Goal: Task Accomplishment & Management: Manage account settings

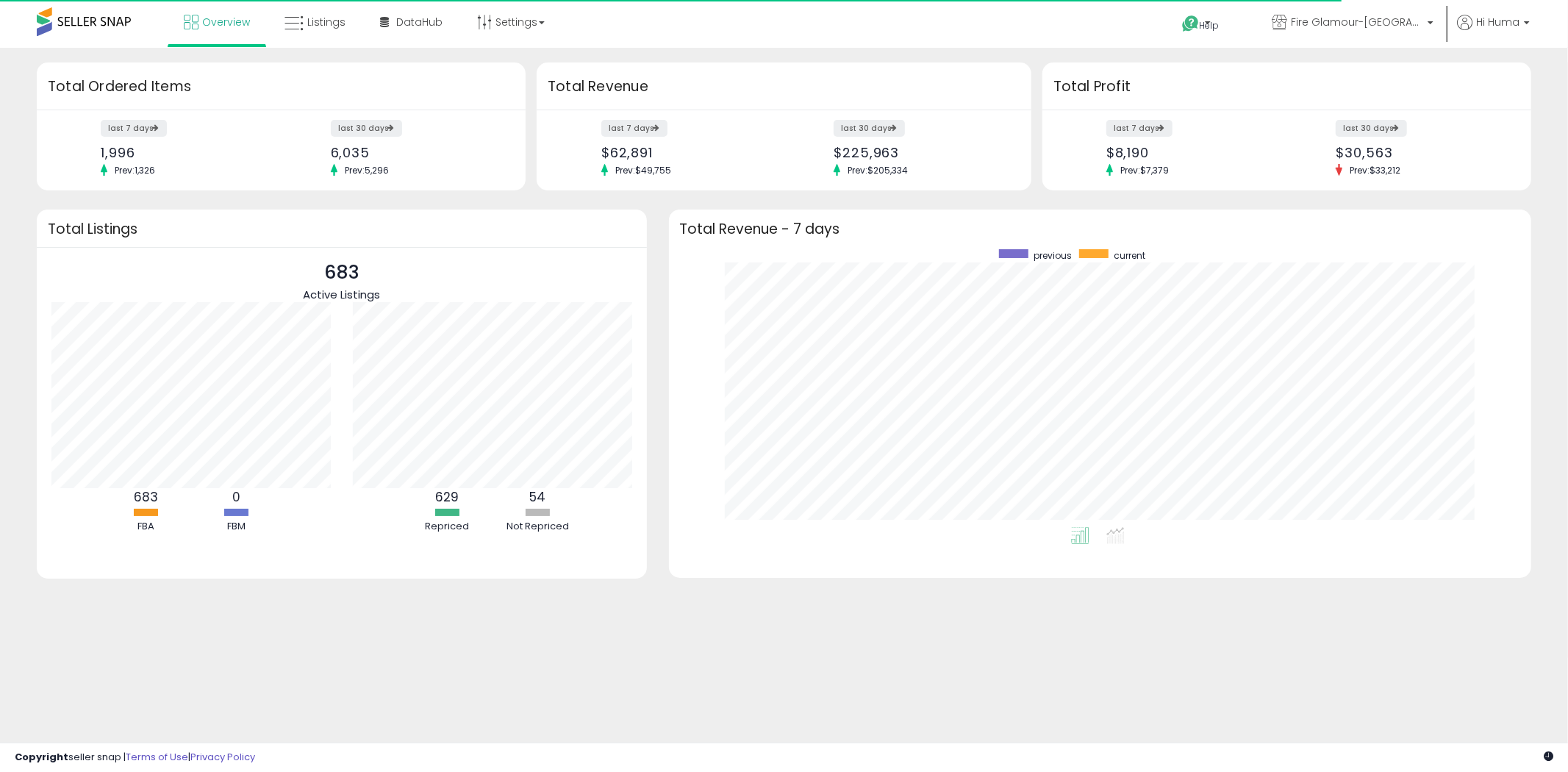
scroll to position [277, 834]
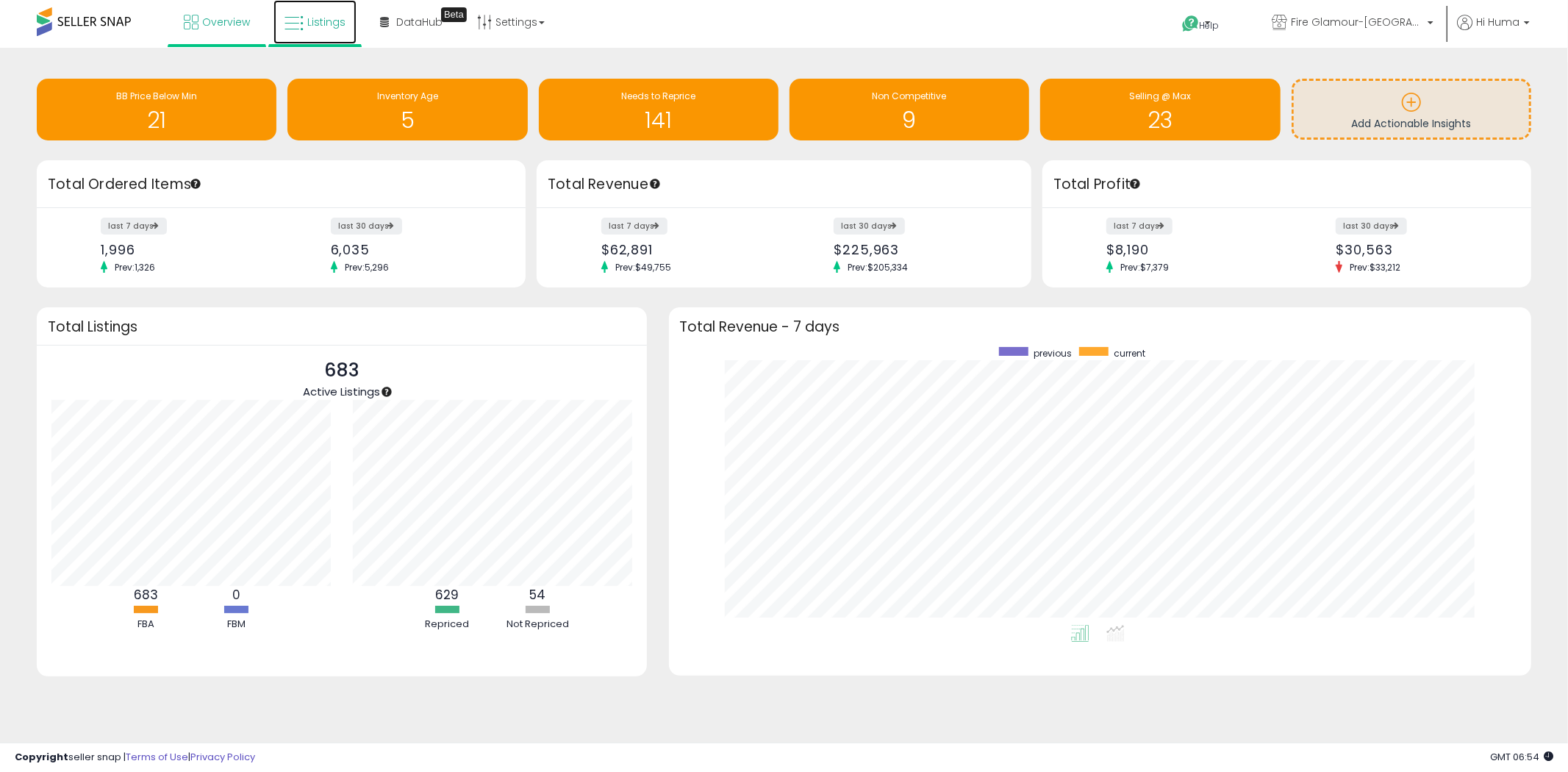
click at [321, 13] on link "Listings" at bounding box center [315, 22] width 83 height 44
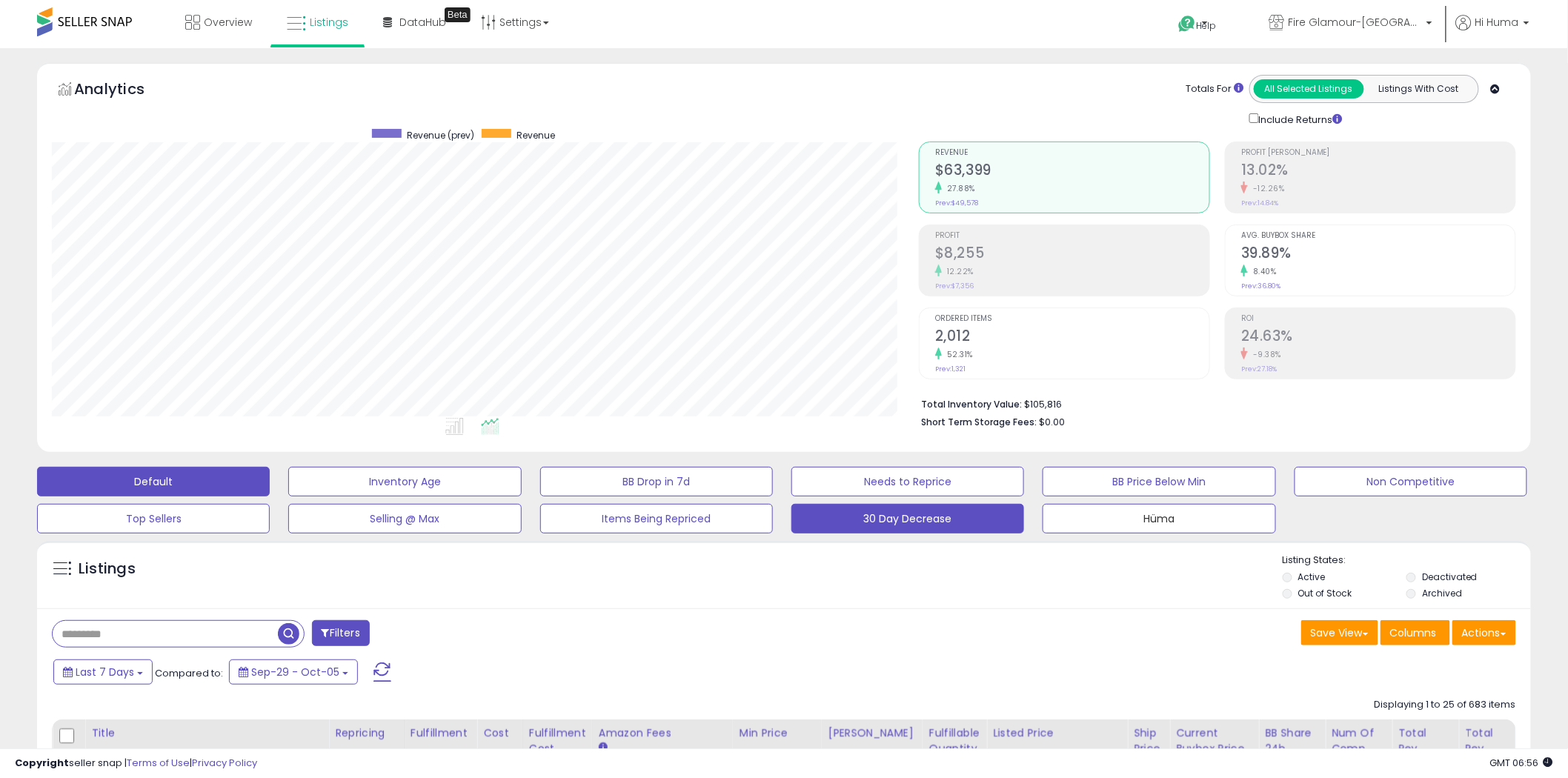
drag, startPoint x: 1083, startPoint y: 520, endPoint x: 1025, endPoint y: 516, distance: 58.1
click at [1083, 520] on button "Hüma" at bounding box center [1159, 519] width 233 height 30
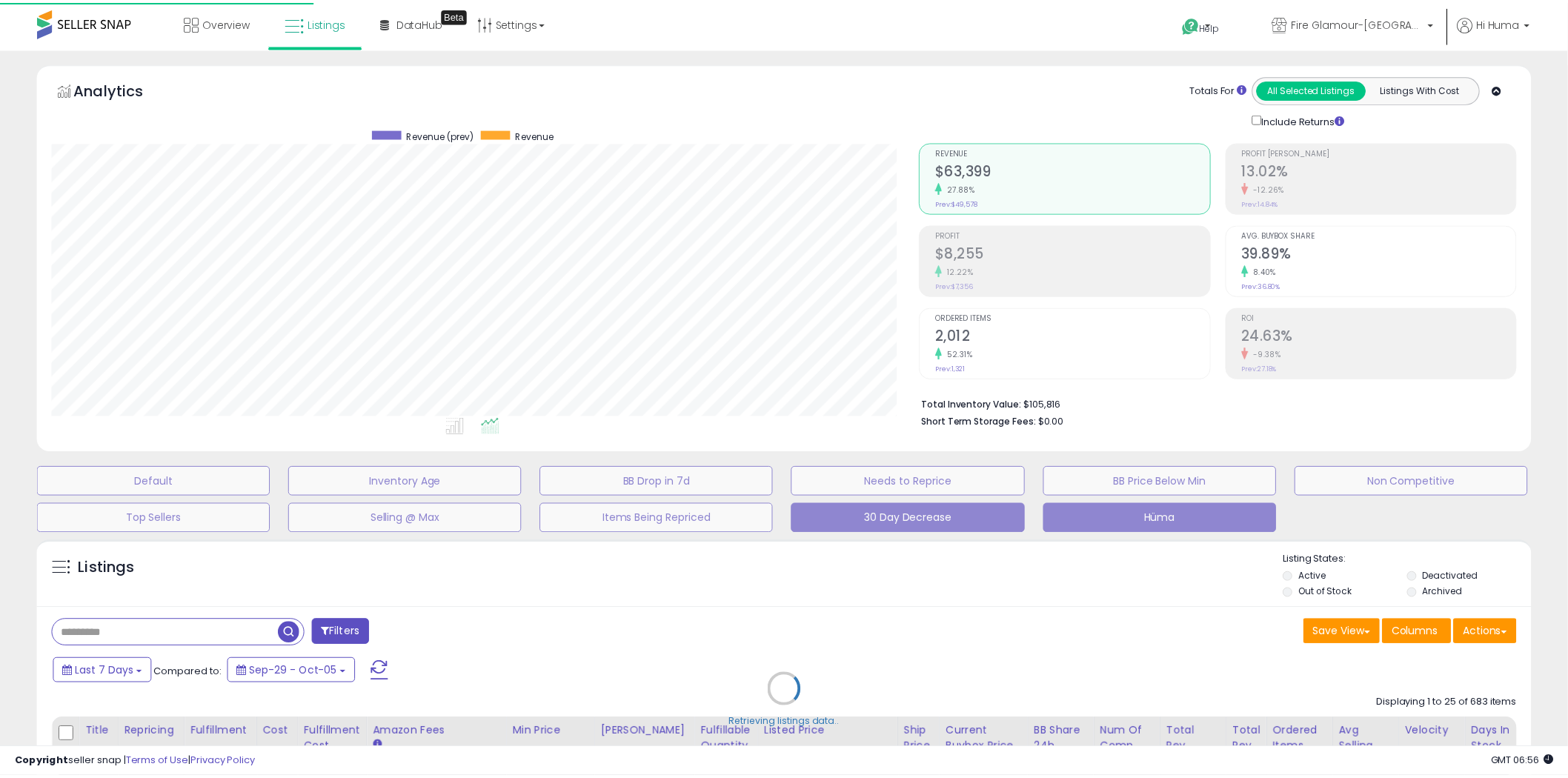
scroll to position [303, 875]
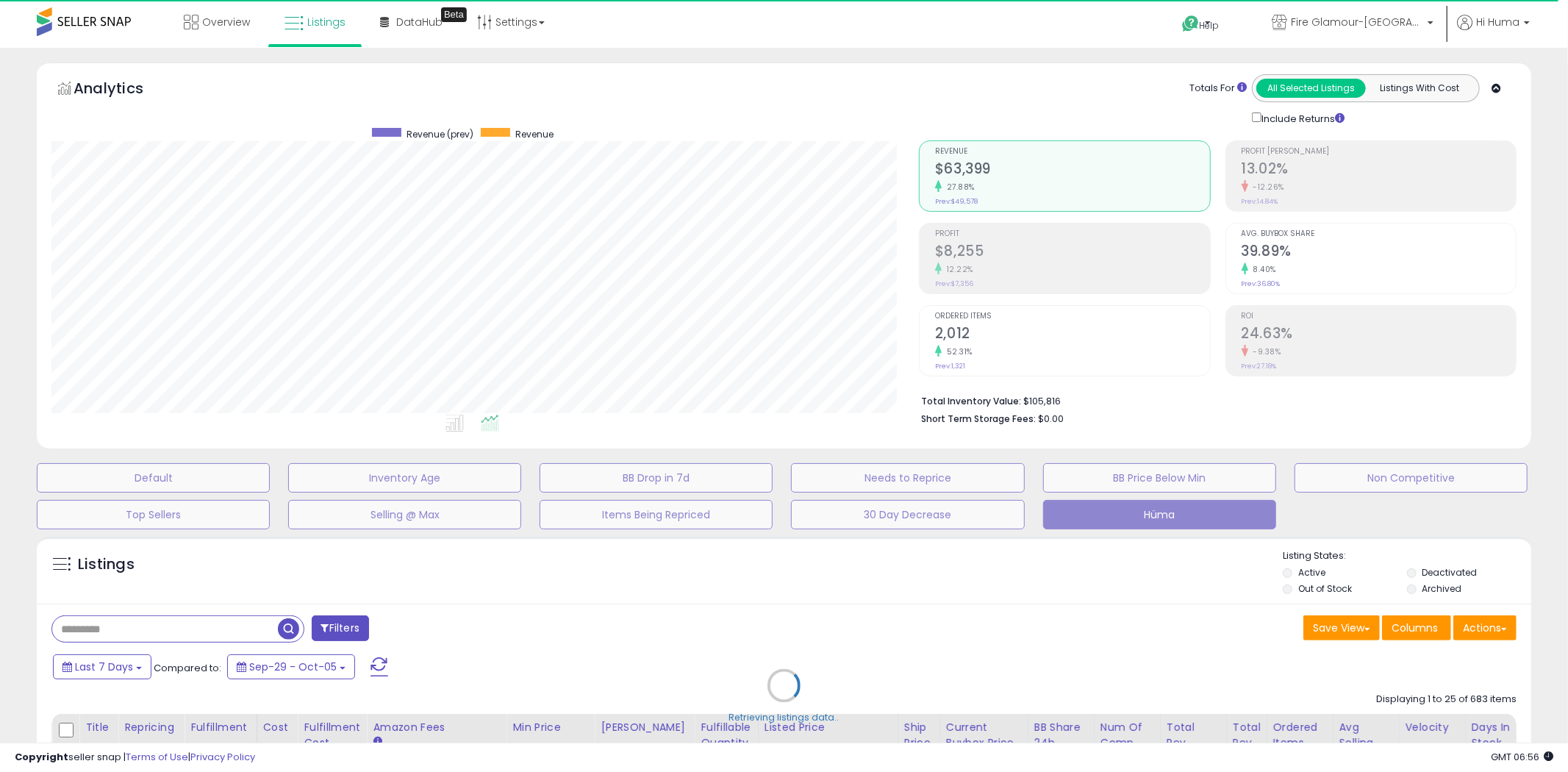
select select "**"
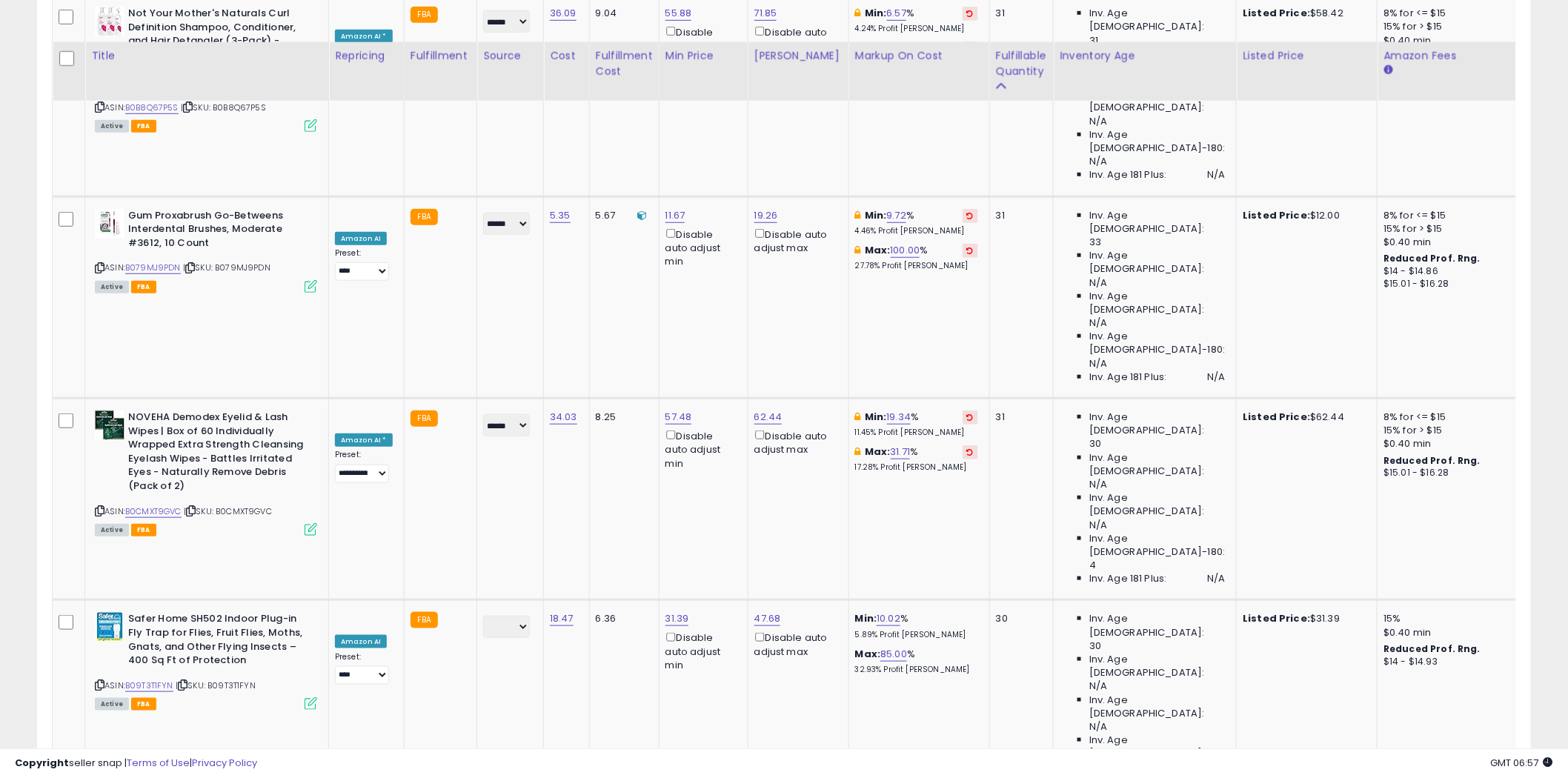
scroll to position [5105, 0]
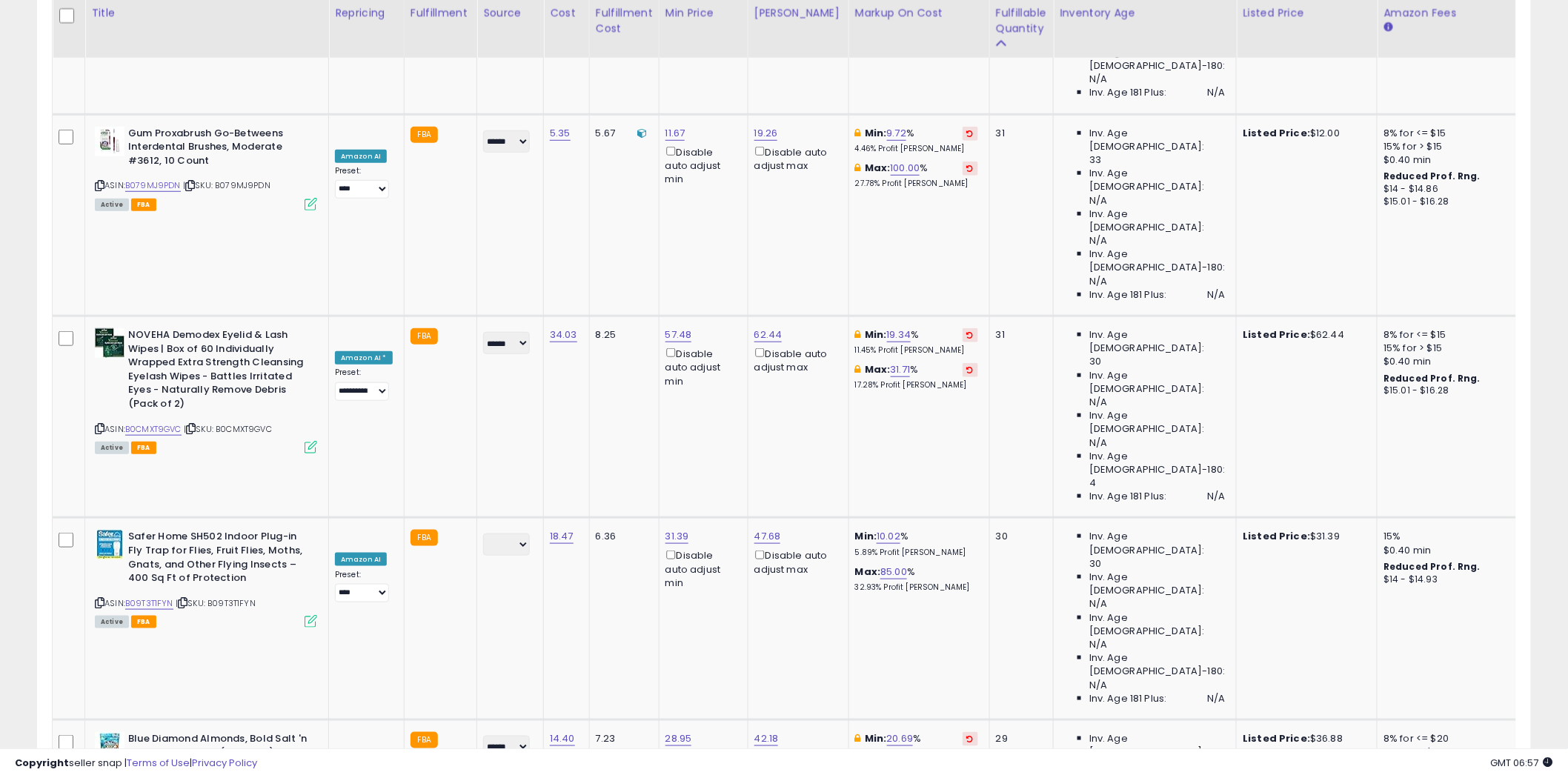
select select "******"
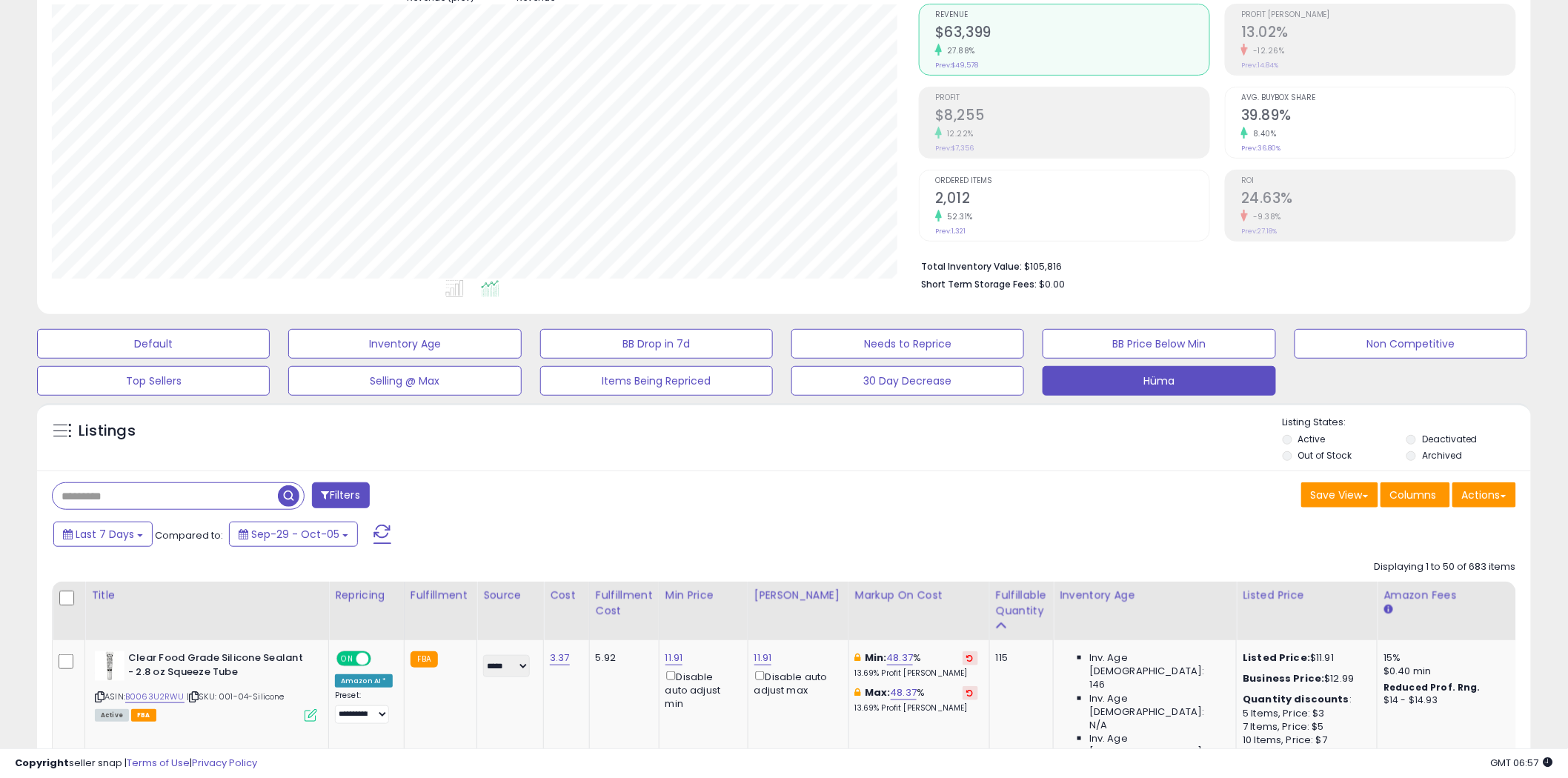
scroll to position [0, 0]
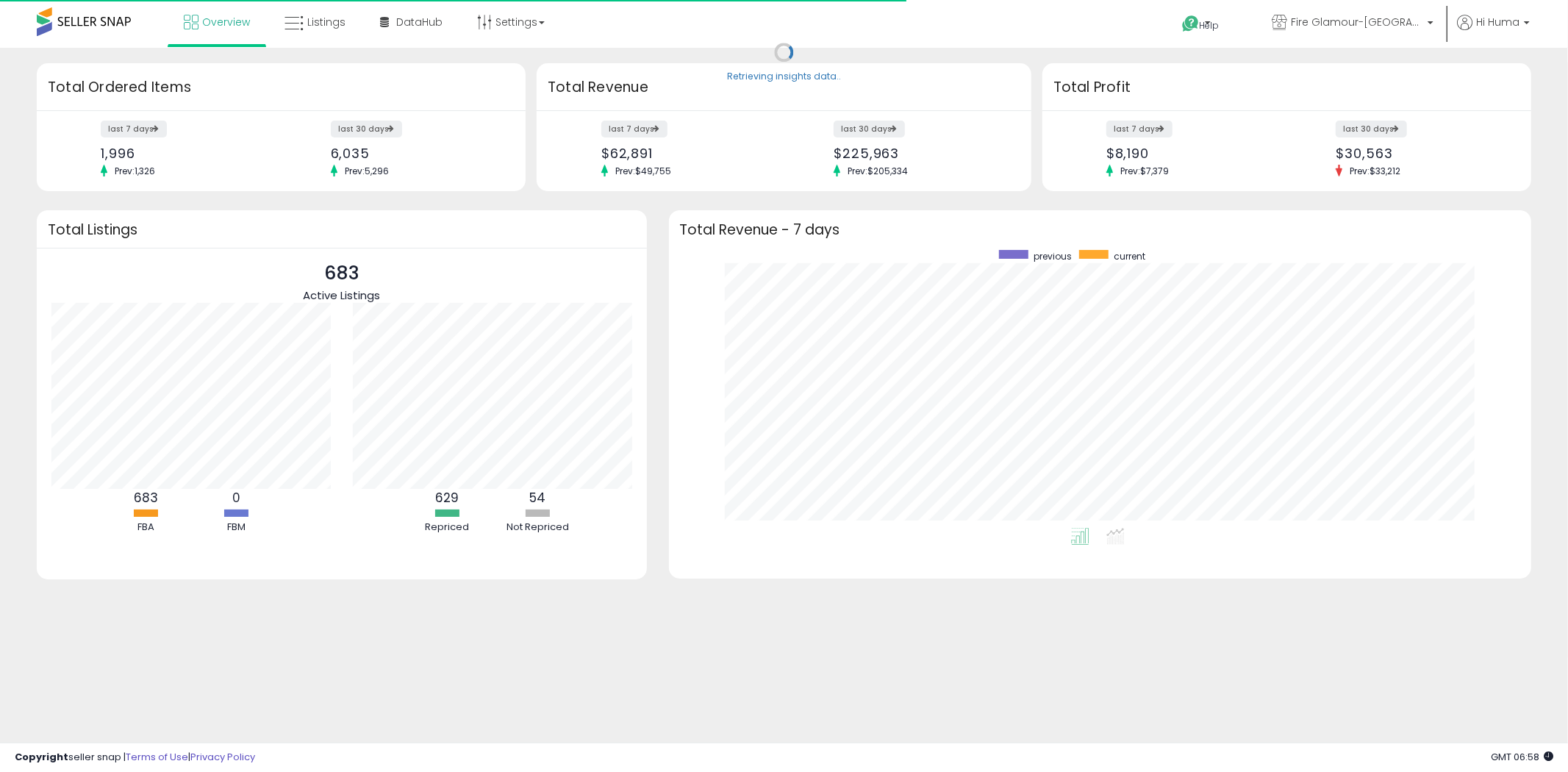
scroll to position [277, 834]
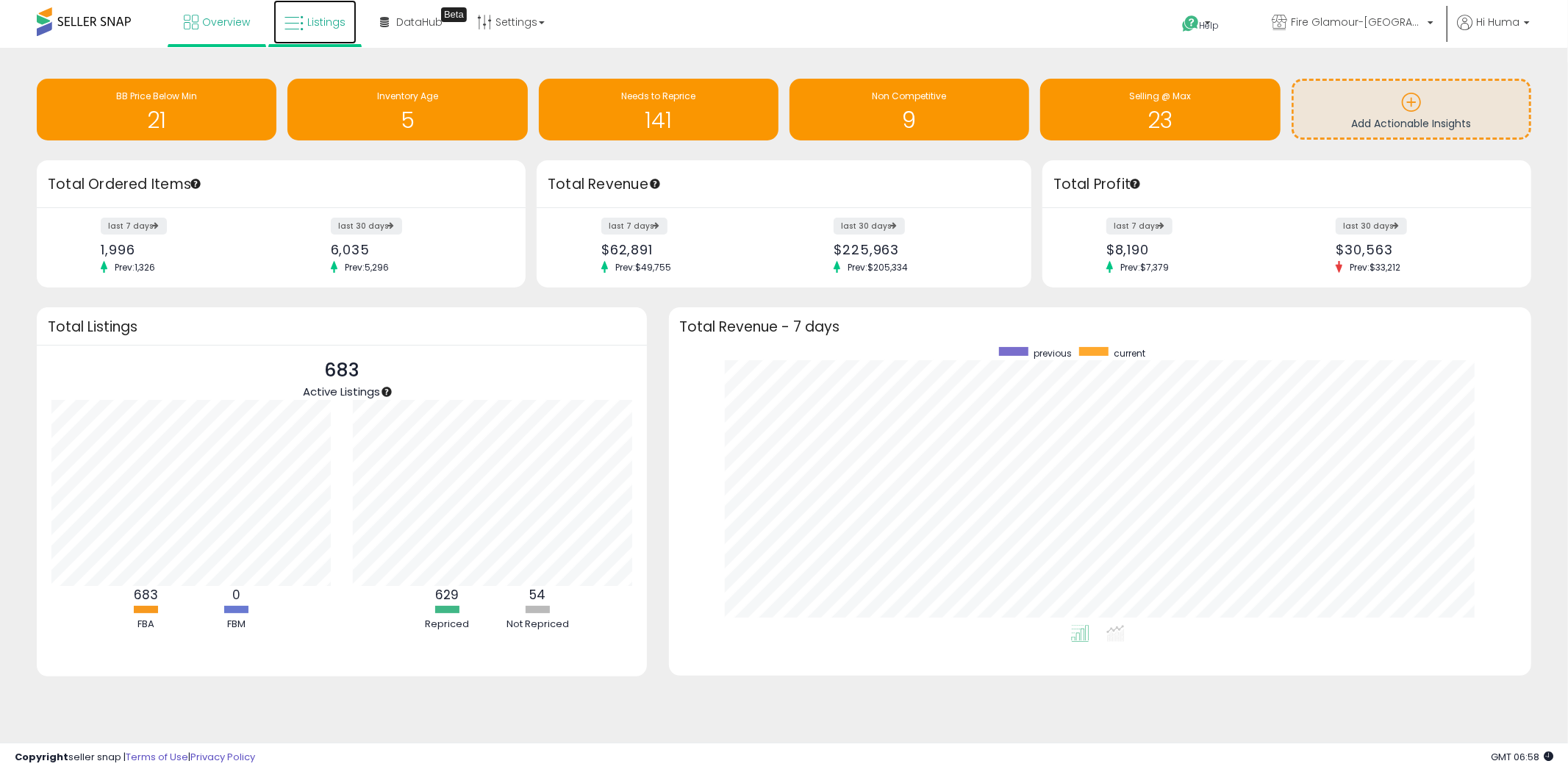
click at [320, 15] on span "Listings" at bounding box center [327, 22] width 39 height 15
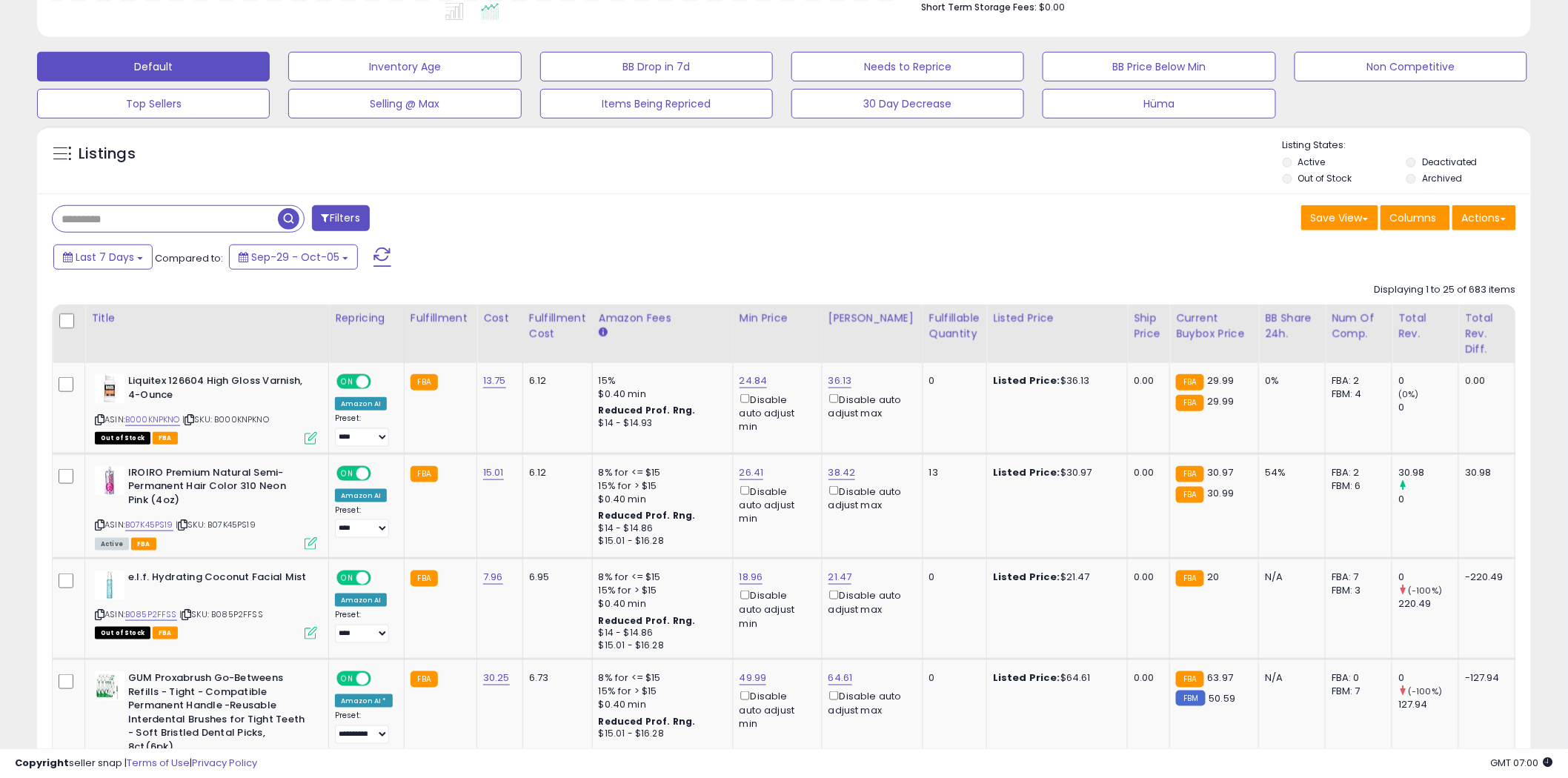
scroll to position [165, 0]
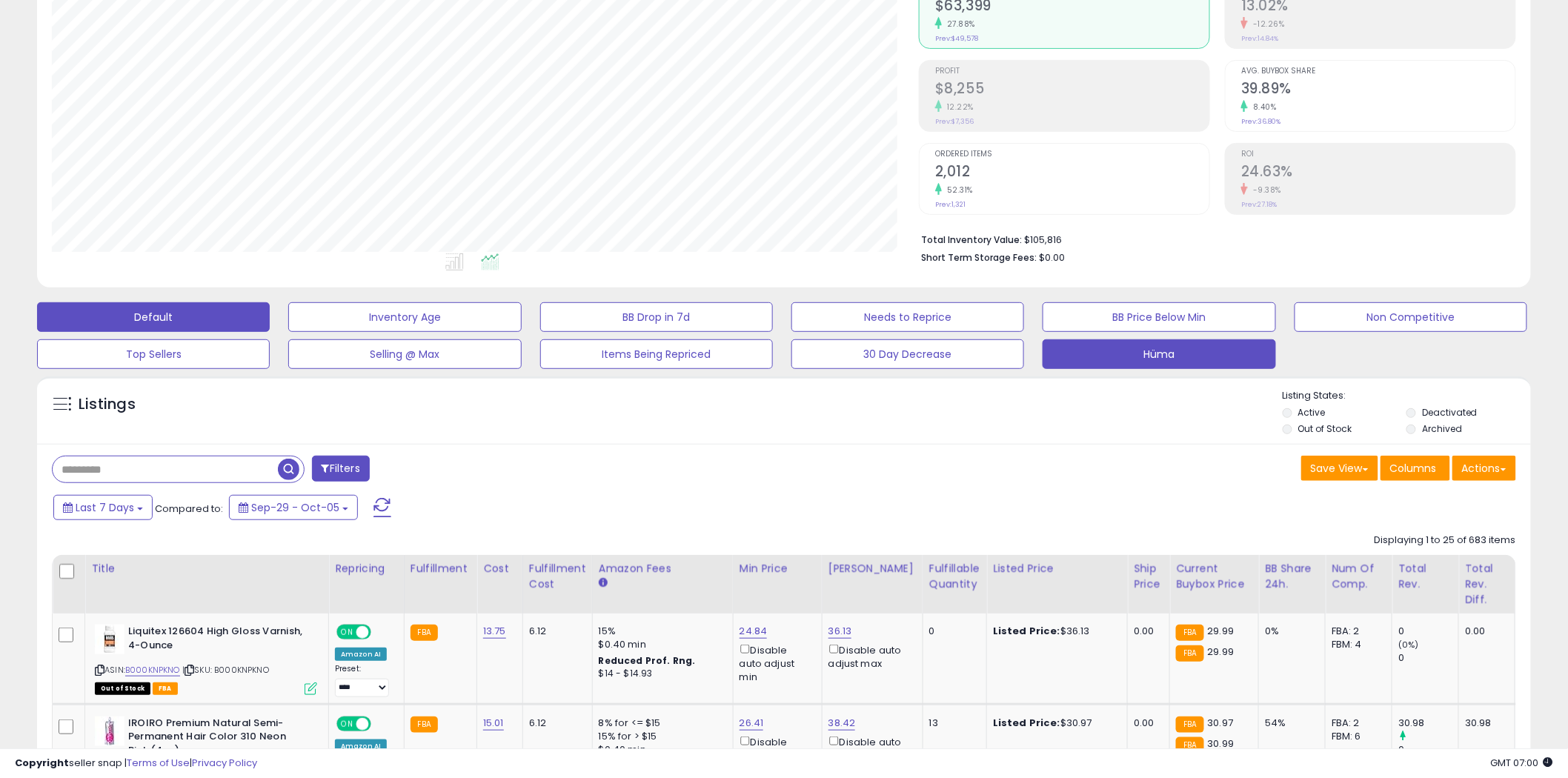
click at [1153, 345] on button "Hüma" at bounding box center [1159, 354] width 233 height 30
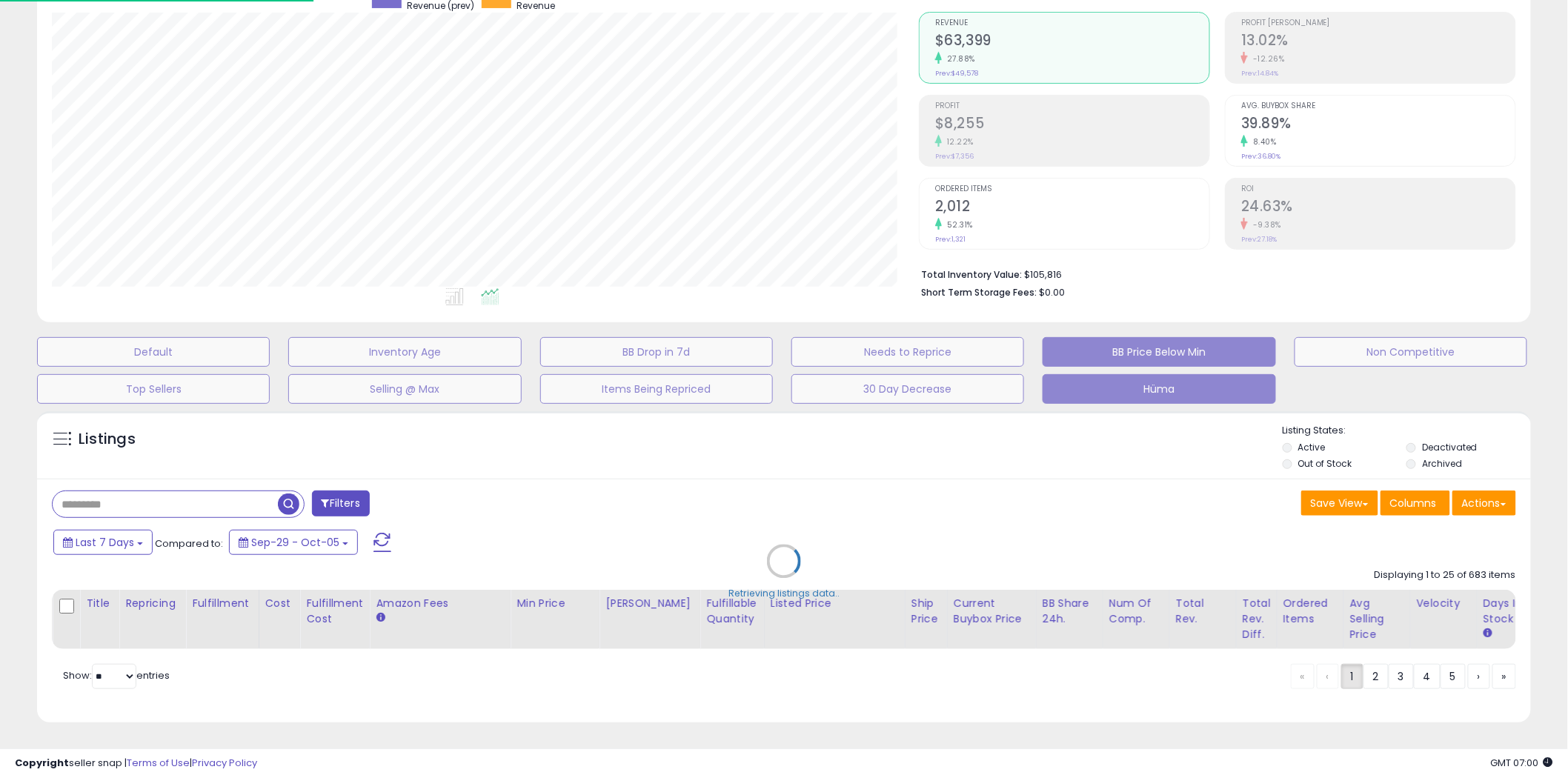
scroll to position [303, 875]
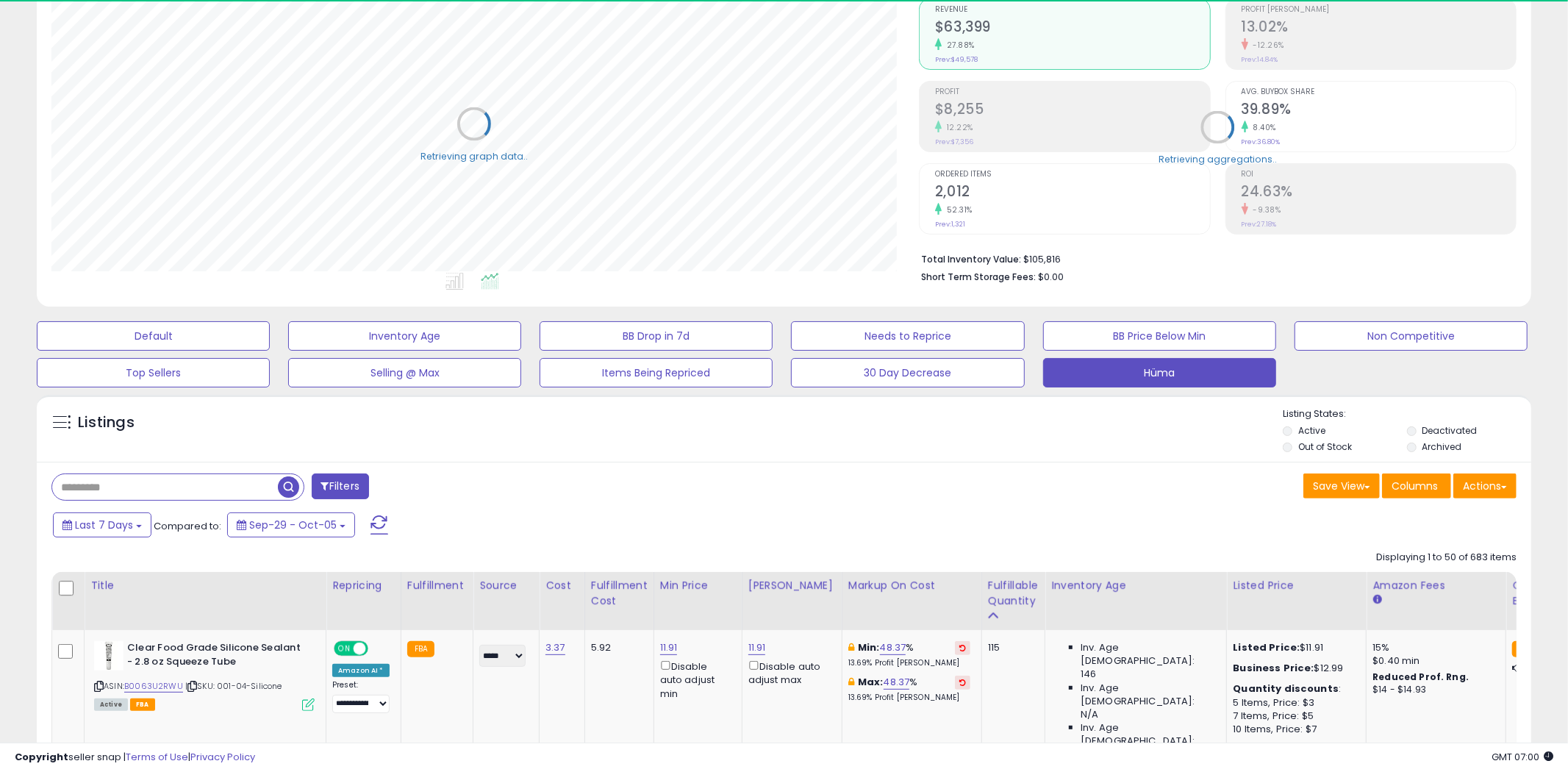
select select "**"
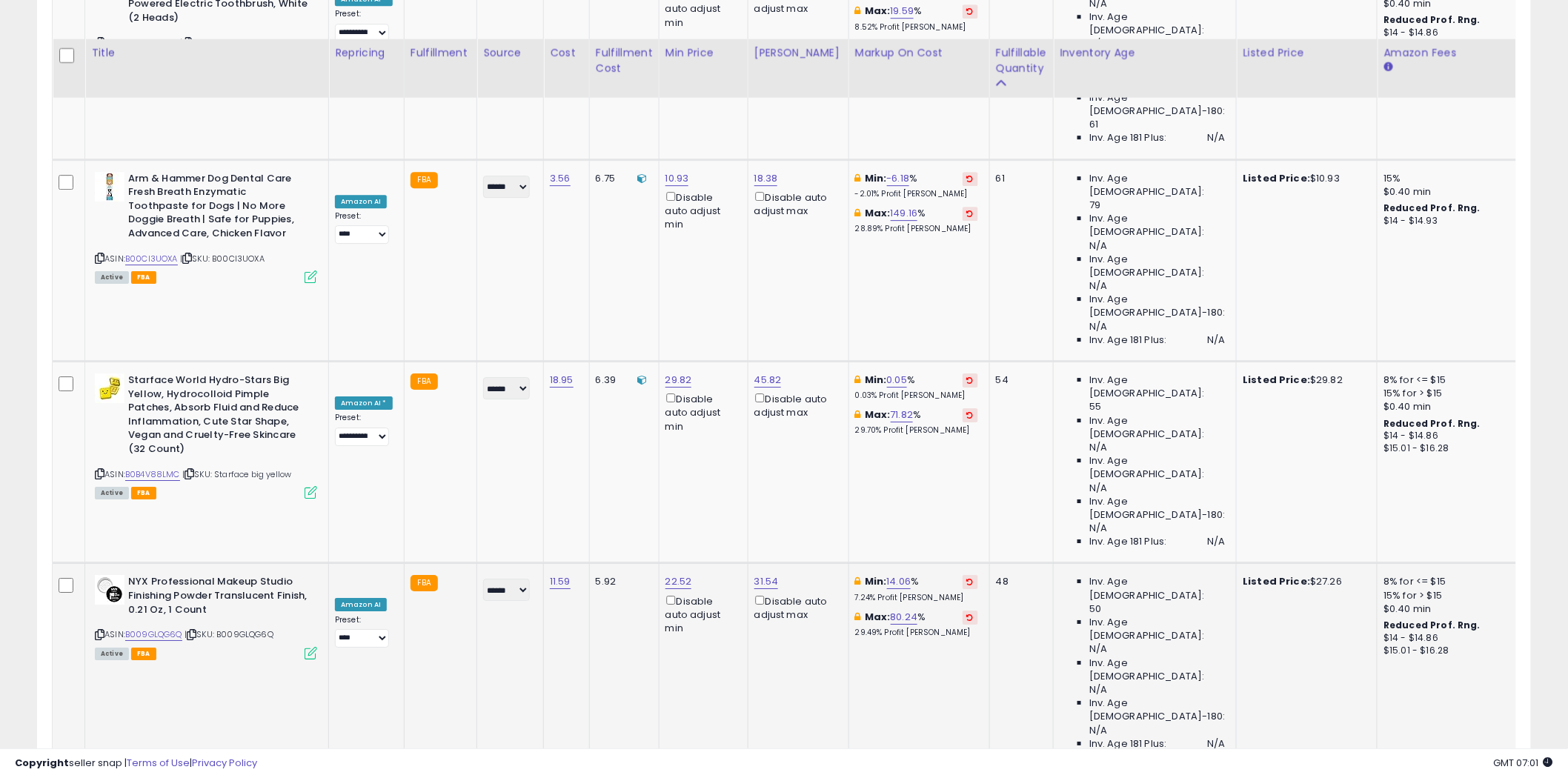
scroll to position [1872, 0]
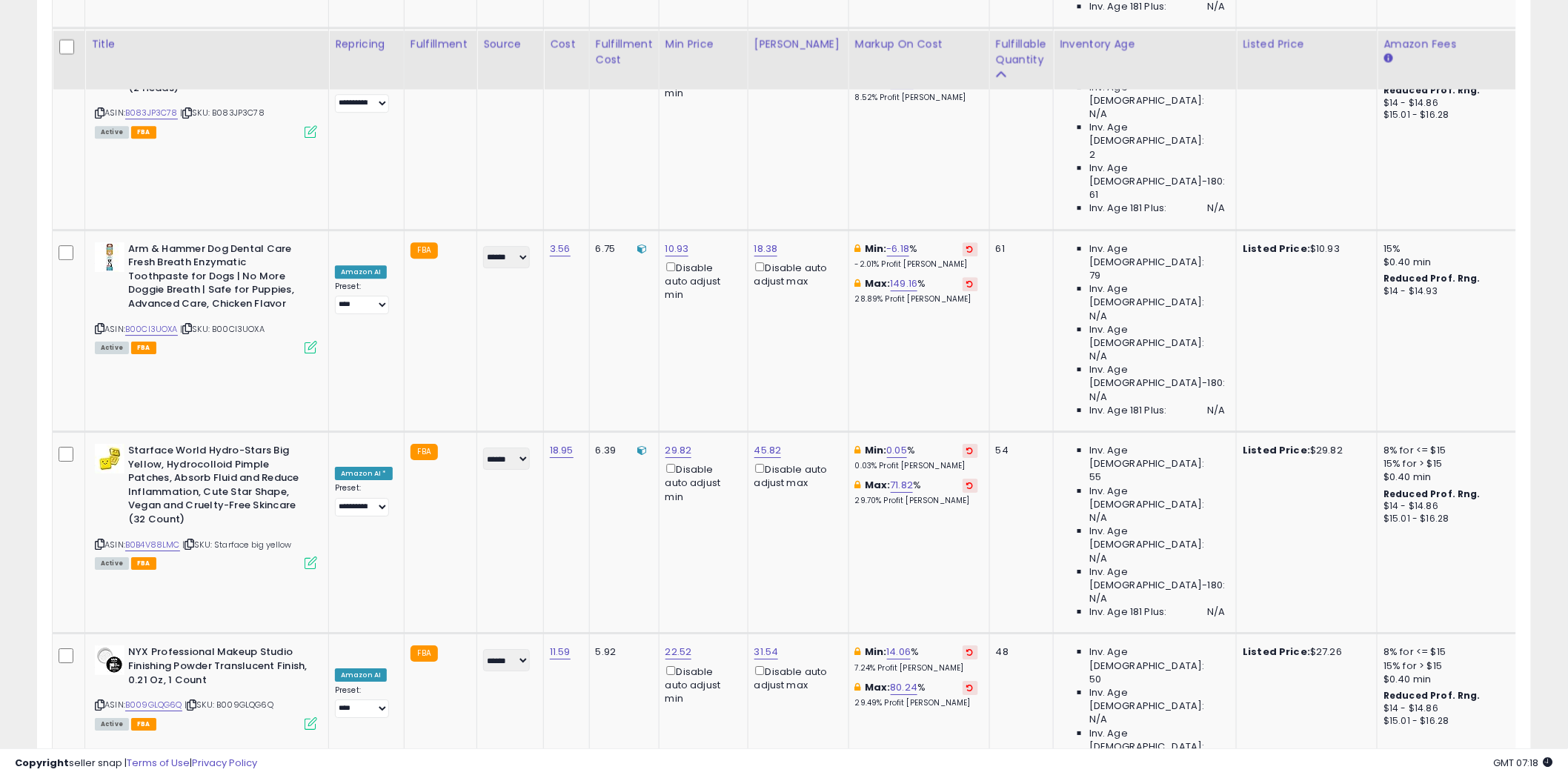
scroll to position [1790, 0]
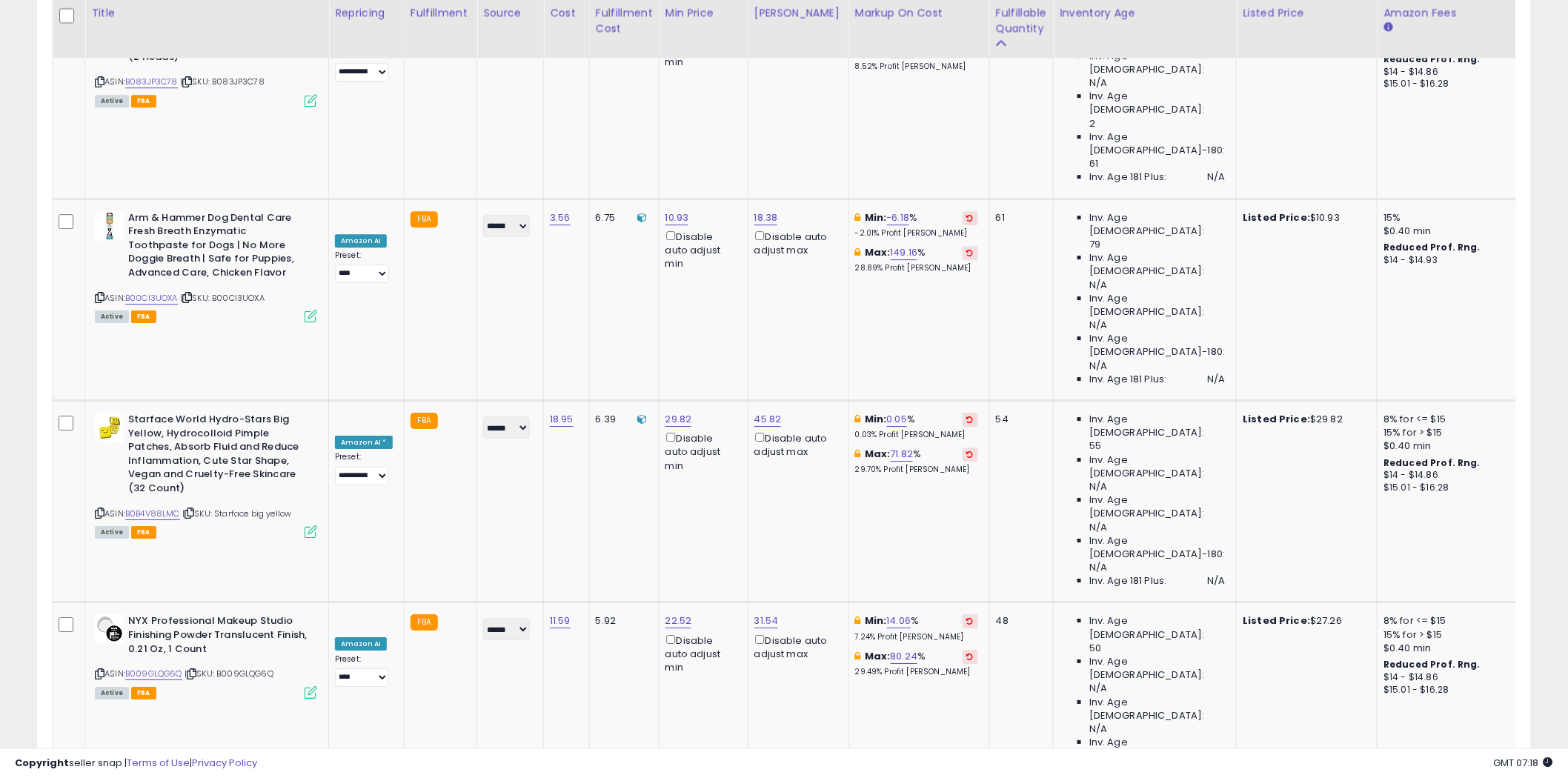
drag, startPoint x: 127, startPoint y: 337, endPoint x: 179, endPoint y: 342, distance: 52.2
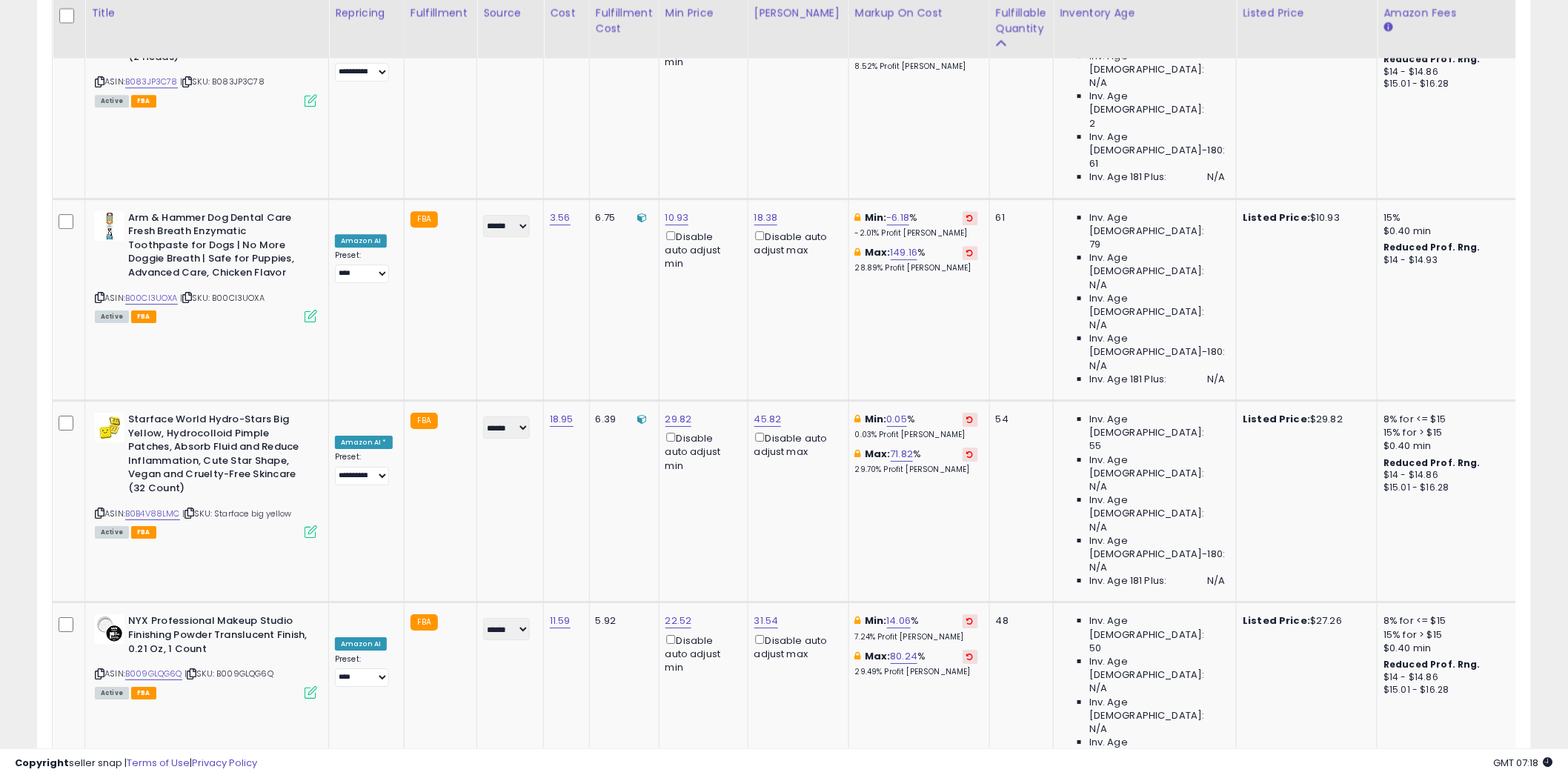
copy div "LET'S RESIN"
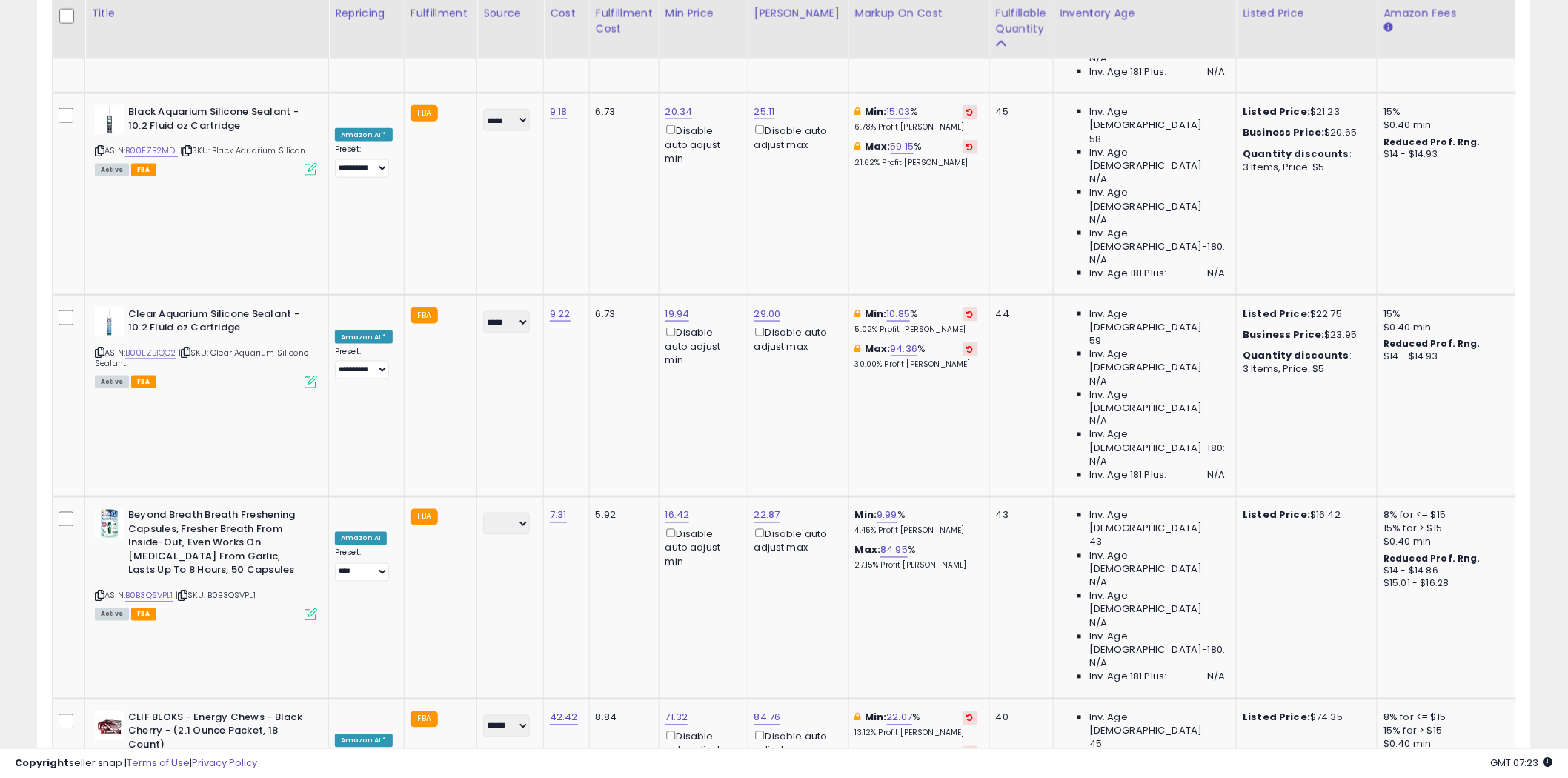
scroll to position [3107, 0]
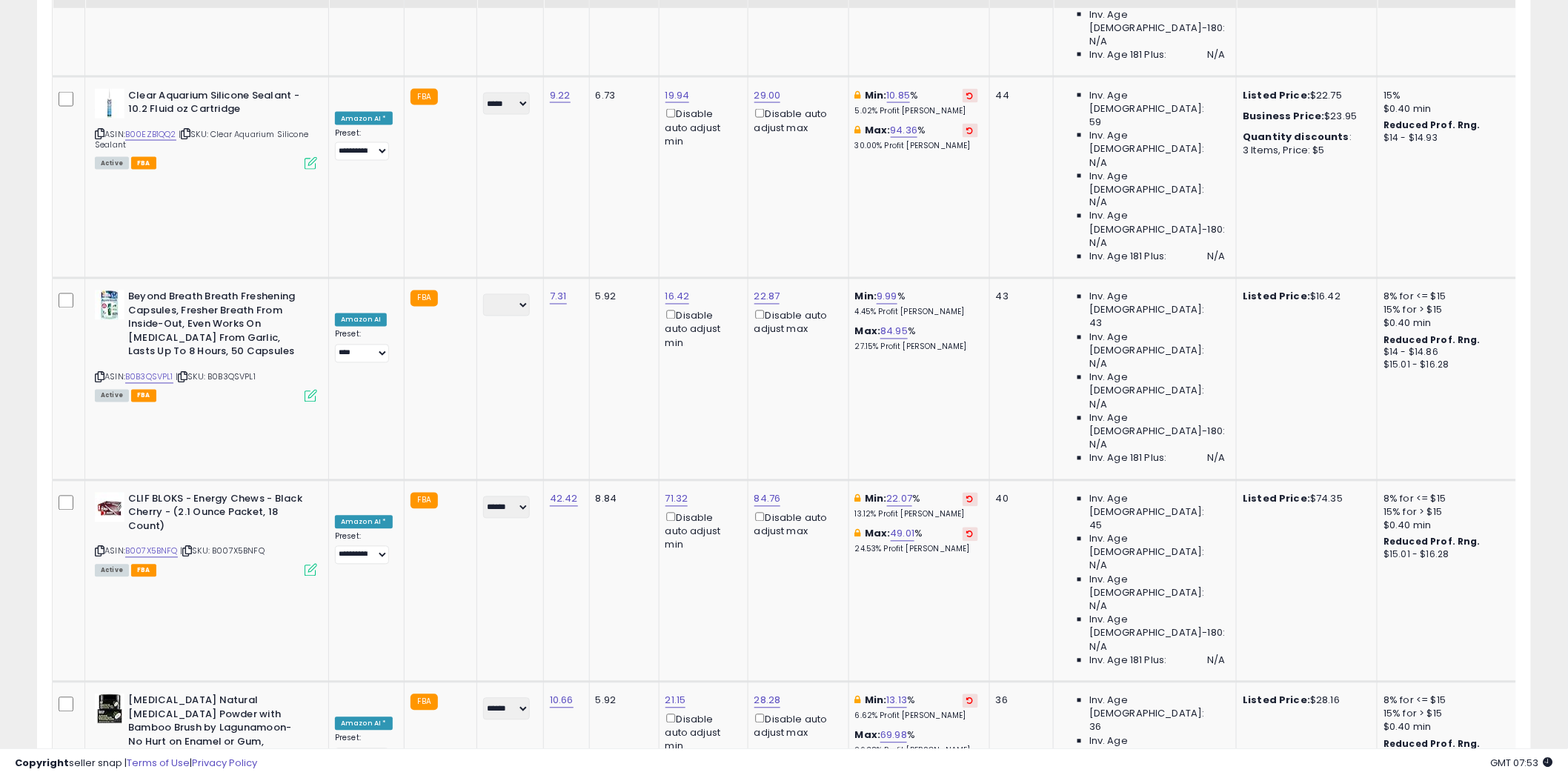
scroll to position [3354, 0]
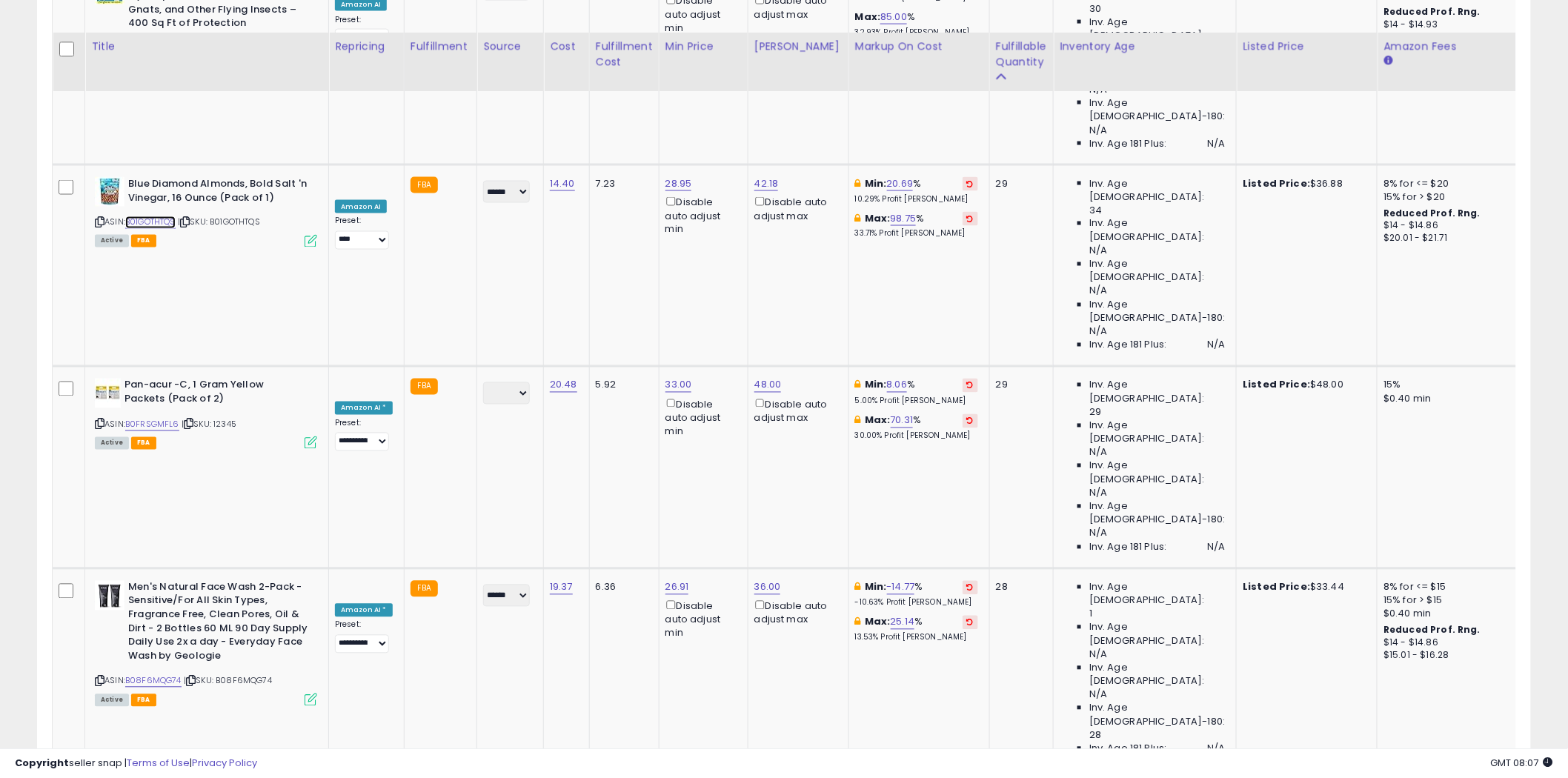
scroll to position [5908, 0]
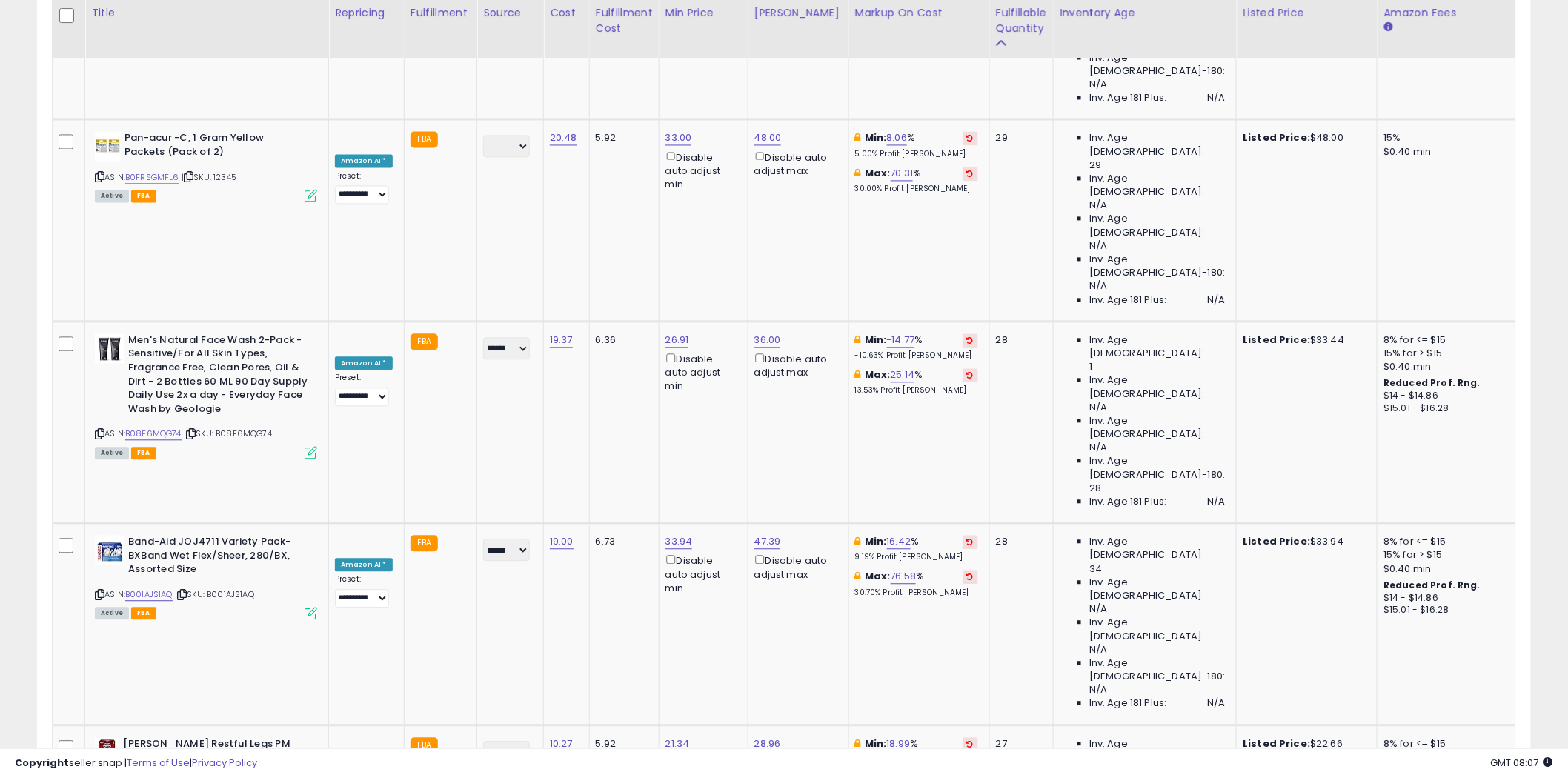
drag, startPoint x: 129, startPoint y: 310, endPoint x: 274, endPoint y: 310, distance: 145.0
copy b "Tom's of Maine Whole Care"
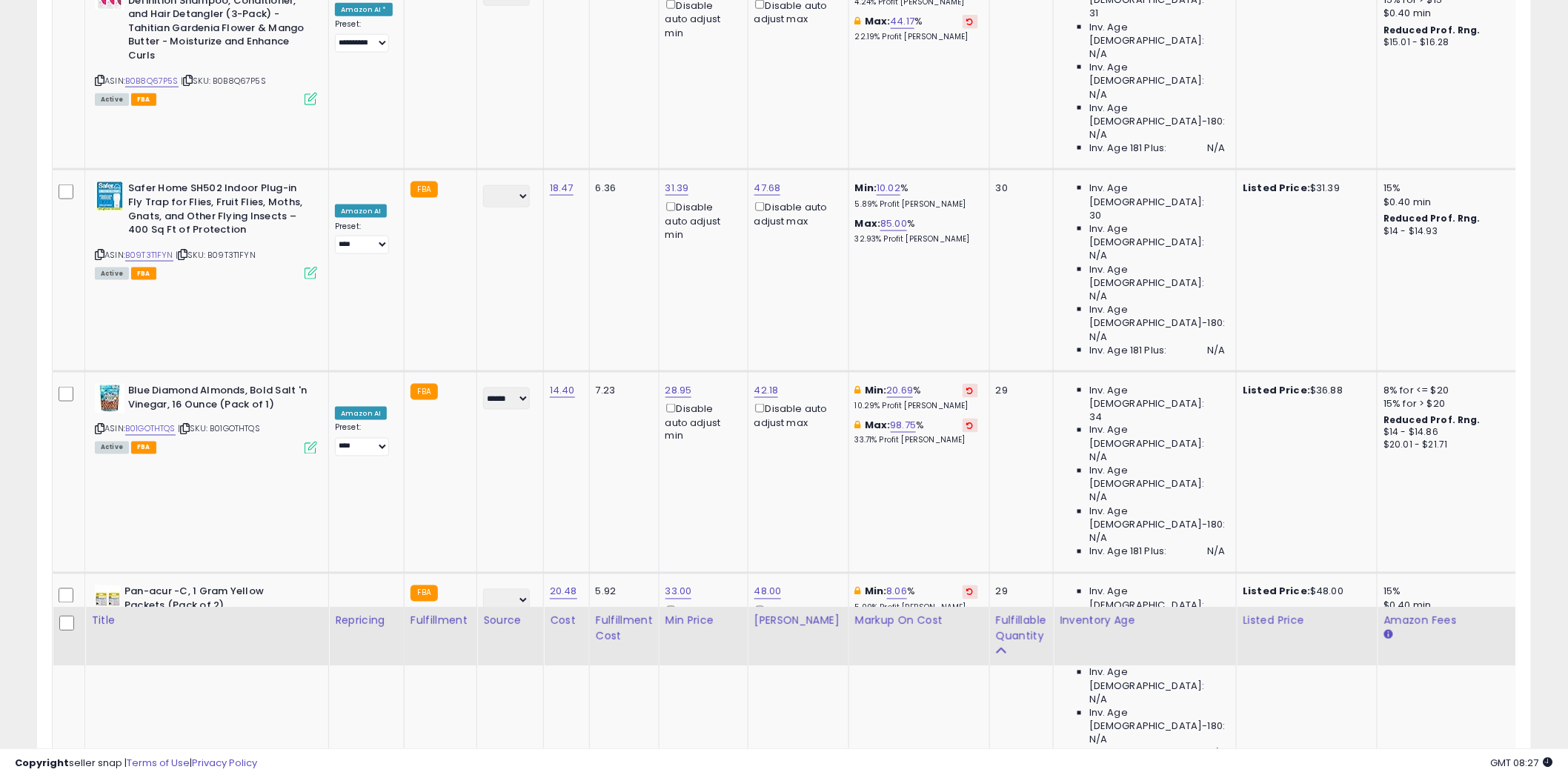
scroll to position [6061, 0]
